Goal: Navigation & Orientation: Find specific page/section

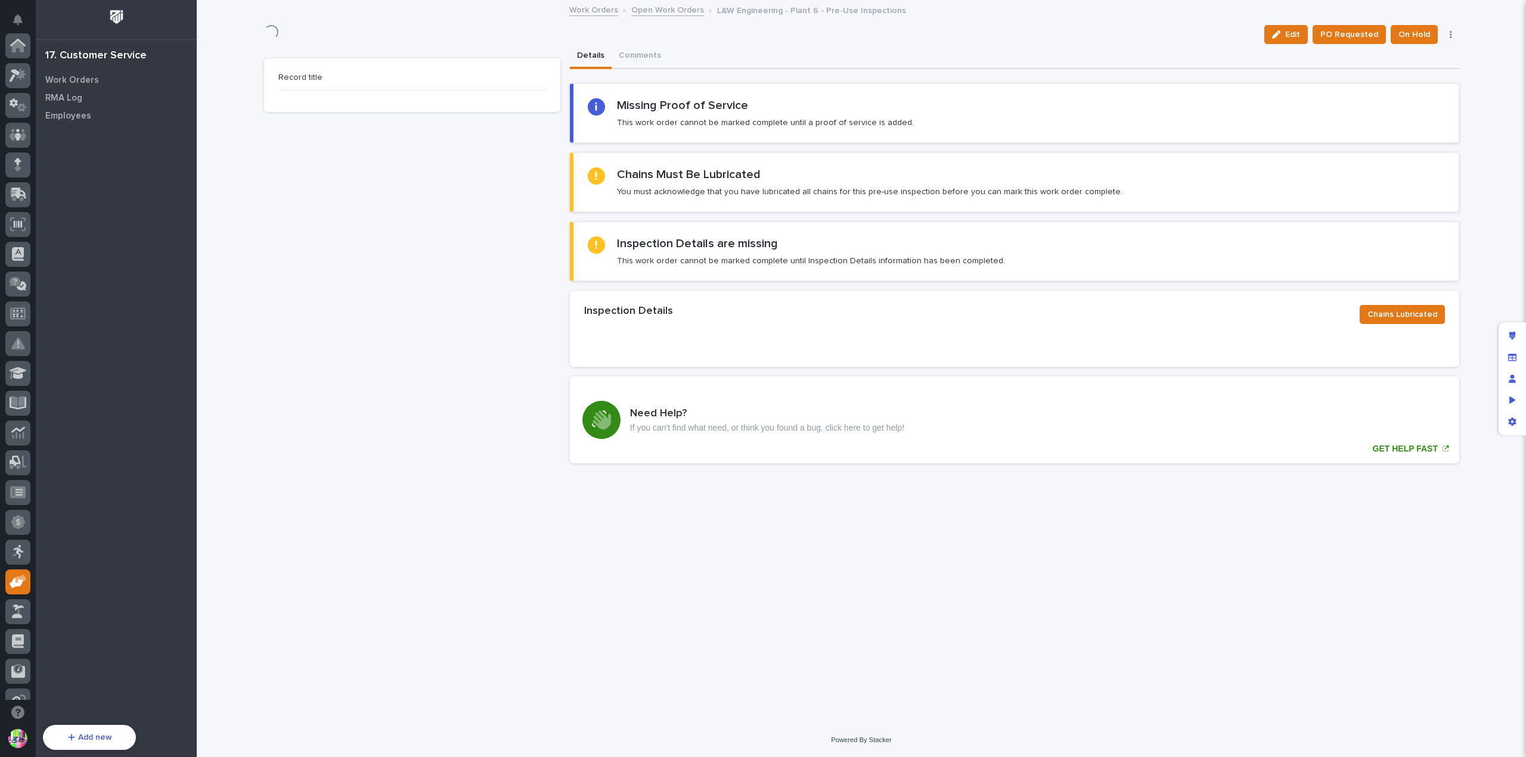
scroll to position [256, 0]
